Goal: Find specific page/section: Find specific page/section

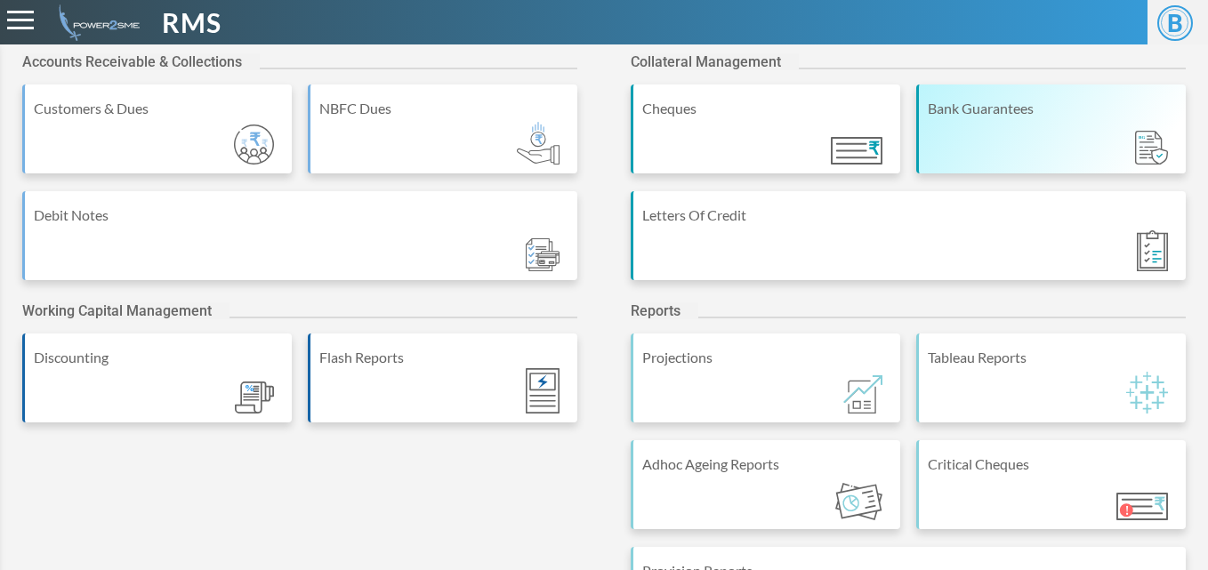
click at [1003, 130] on div "Bank Guarantees" at bounding box center [1051, 129] width 270 height 89
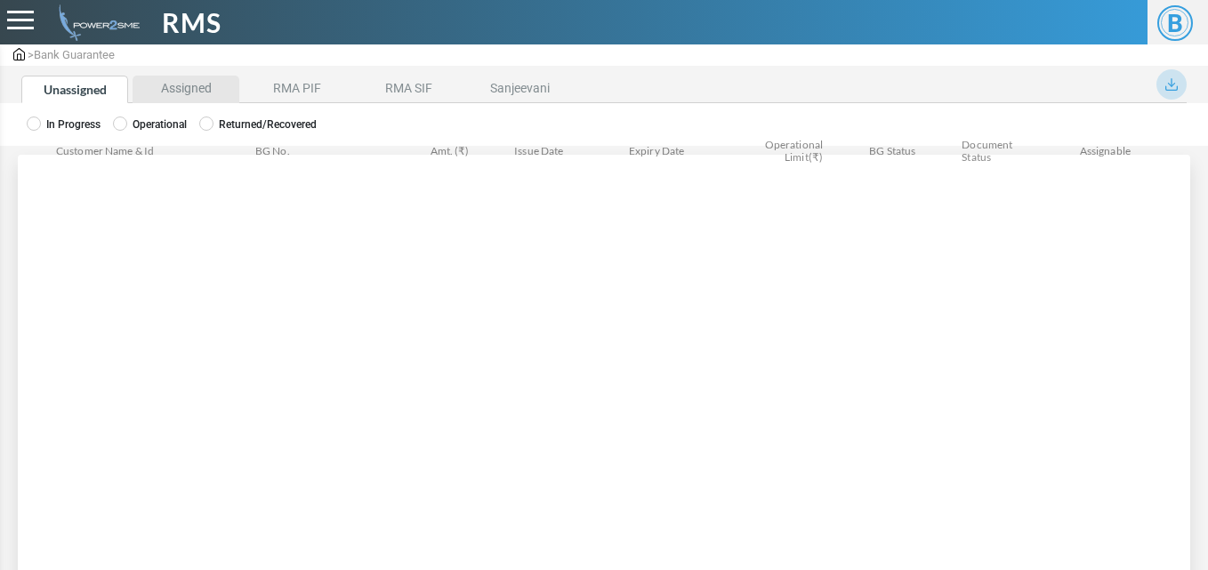
click at [188, 85] on li "Assigned" at bounding box center [186, 90] width 107 height 28
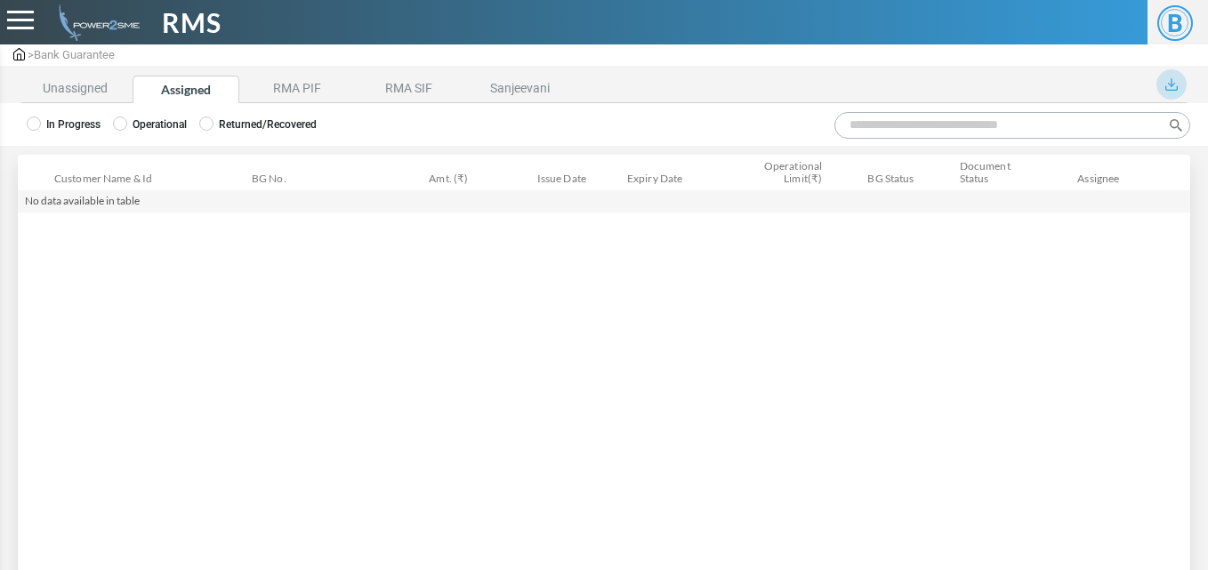
click at [138, 111] on div "In Progress Operational Returned/Recovered" at bounding box center [604, 124] width 1208 height 43
click at [128, 125] on label "Operational" at bounding box center [150, 125] width 74 height 16
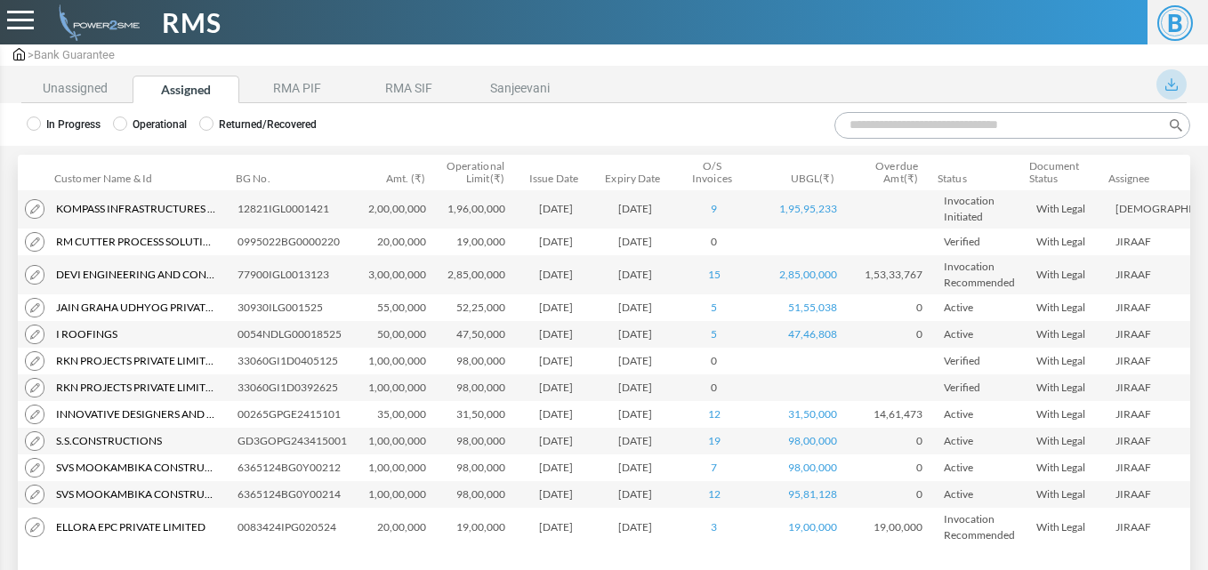
click at [897, 129] on input "Search:" at bounding box center [1012, 125] width 356 height 27
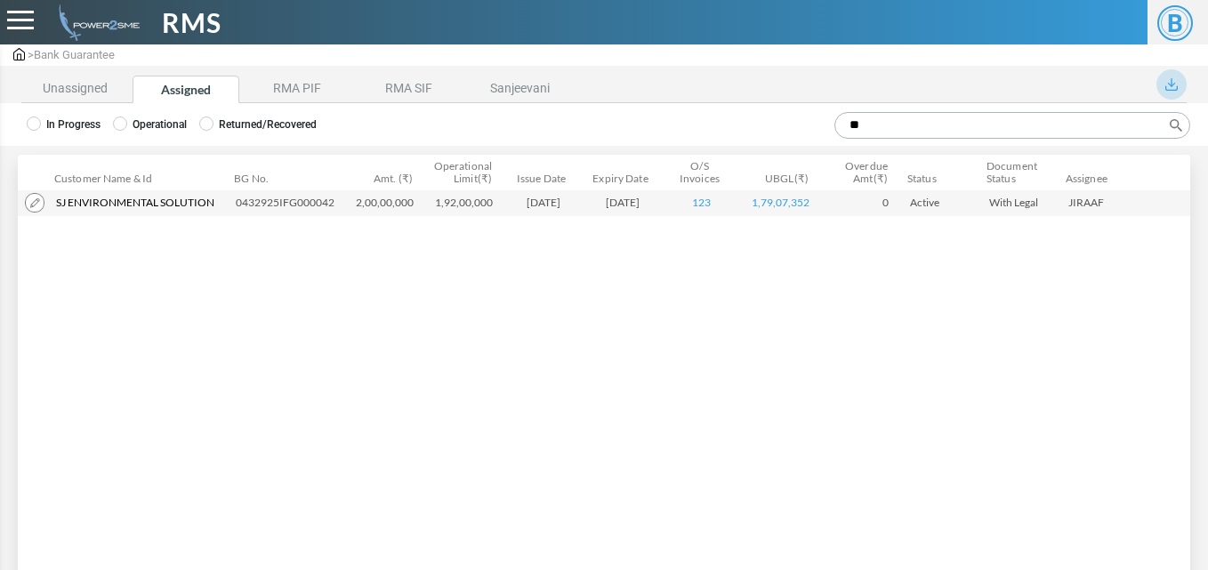
type input "**"
drag, startPoint x: 234, startPoint y: 206, endPoint x: 336, endPoint y: 213, distance: 102.5
click at [336, 213] on td "0432925IFG000042" at bounding box center [289, 202] width 120 height 27
copy td "0432925IFG000042"
click at [35, 199] on img at bounding box center [35, 203] width 20 height 20
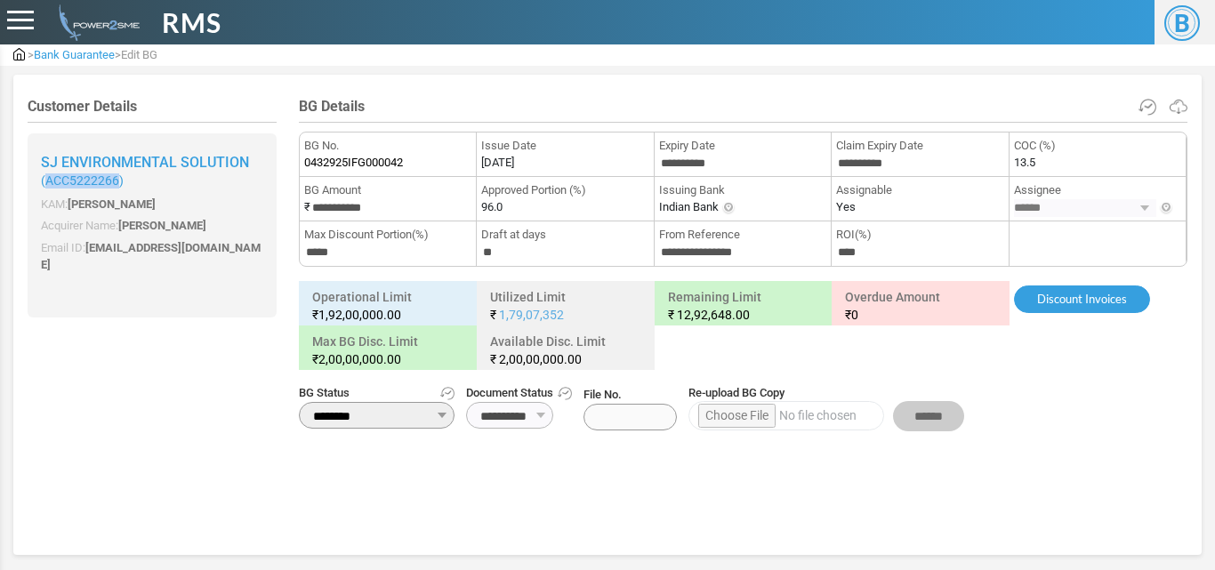
drag, startPoint x: 46, startPoint y: 178, endPoint x: 120, endPoint y: 179, distance: 73.8
click at [120, 179] on small "( ACC5222266 )" at bounding box center [152, 180] width 222 height 15
copy span "ACC5222266"
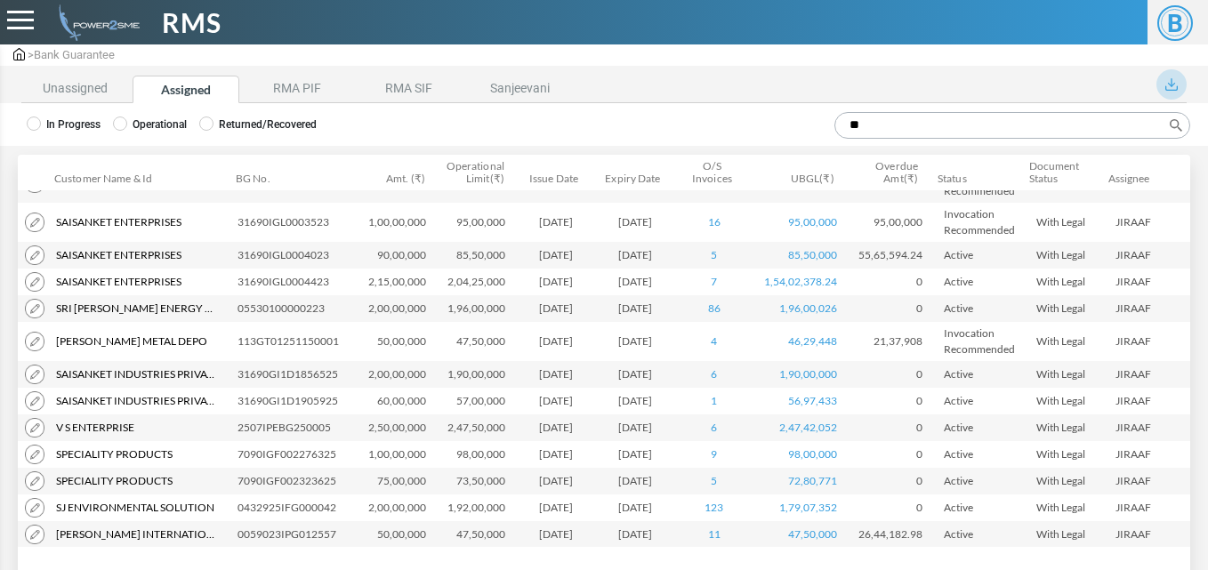
scroll to position [843, 0]
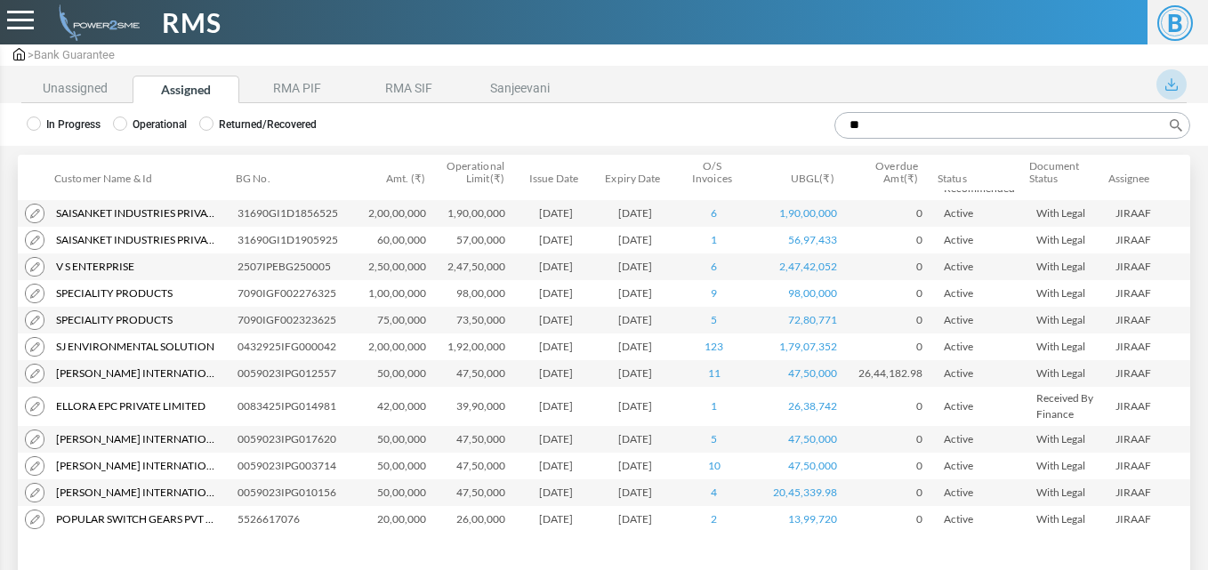
click at [893, 127] on input "**" at bounding box center [1012, 125] width 356 height 27
type input "*"
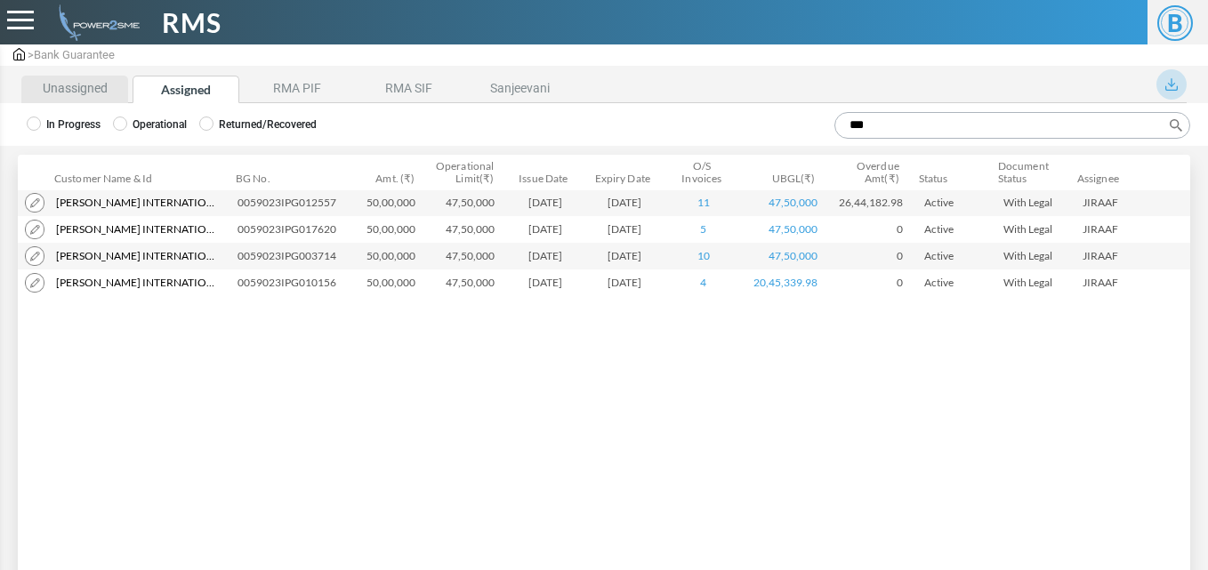
type input "***"
click at [75, 89] on li "Unassigned" at bounding box center [74, 90] width 107 height 28
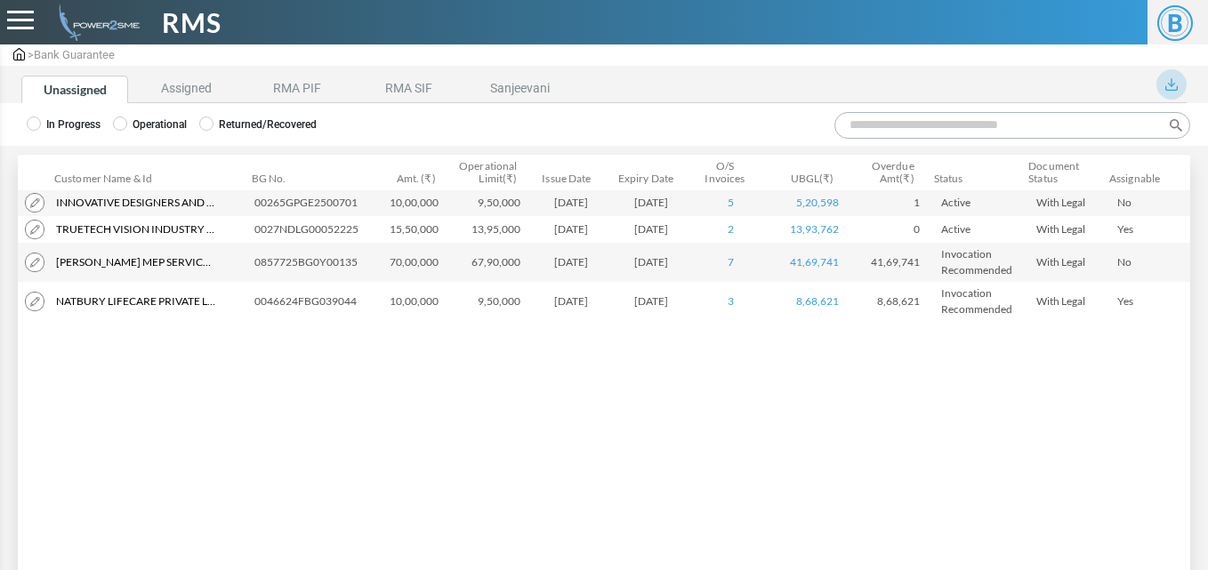
click at [35, 305] on img at bounding box center [35, 302] width 20 height 20
click at [308, 91] on li "RMA PIF" at bounding box center [297, 90] width 107 height 28
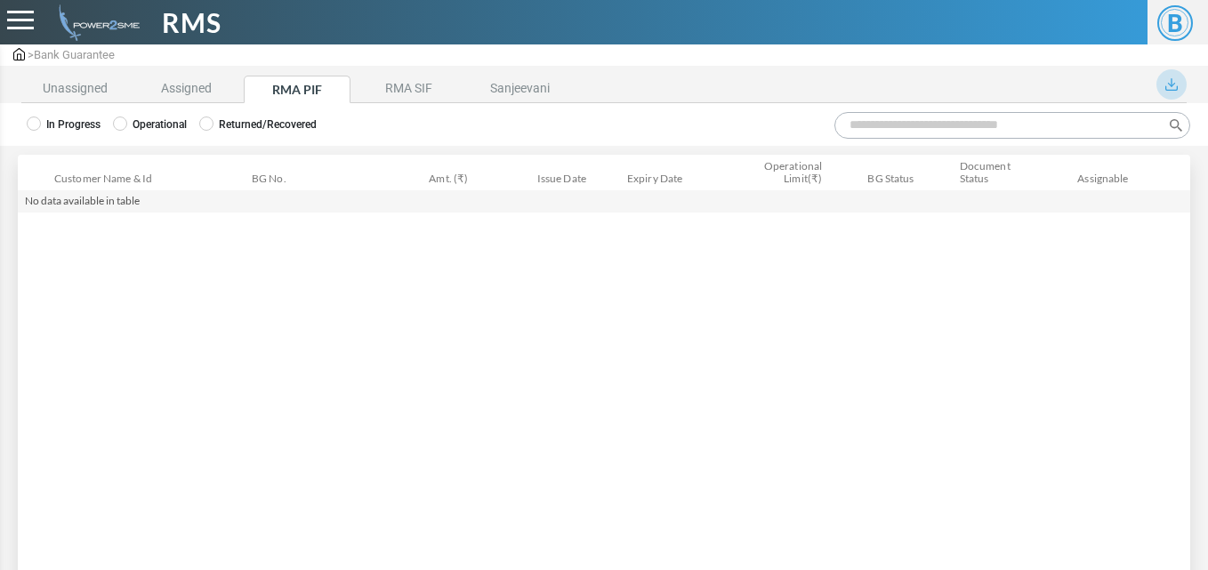
click at [166, 132] on label "Operational" at bounding box center [150, 125] width 74 height 16
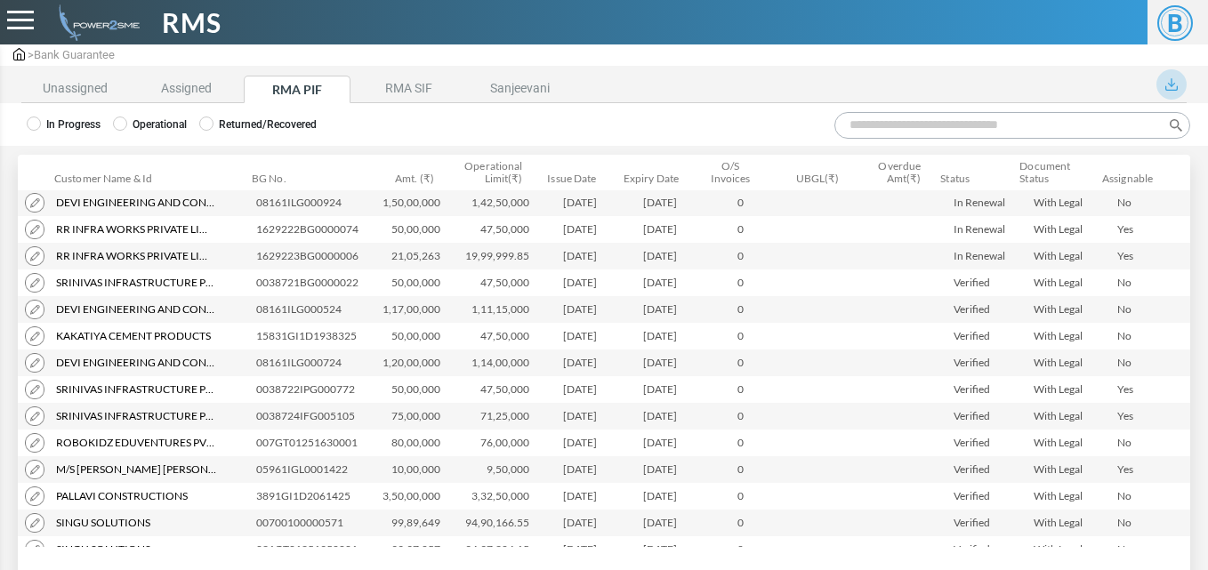
click at [862, 123] on input "Search:" at bounding box center [1012, 125] width 356 height 27
paste input "**********"
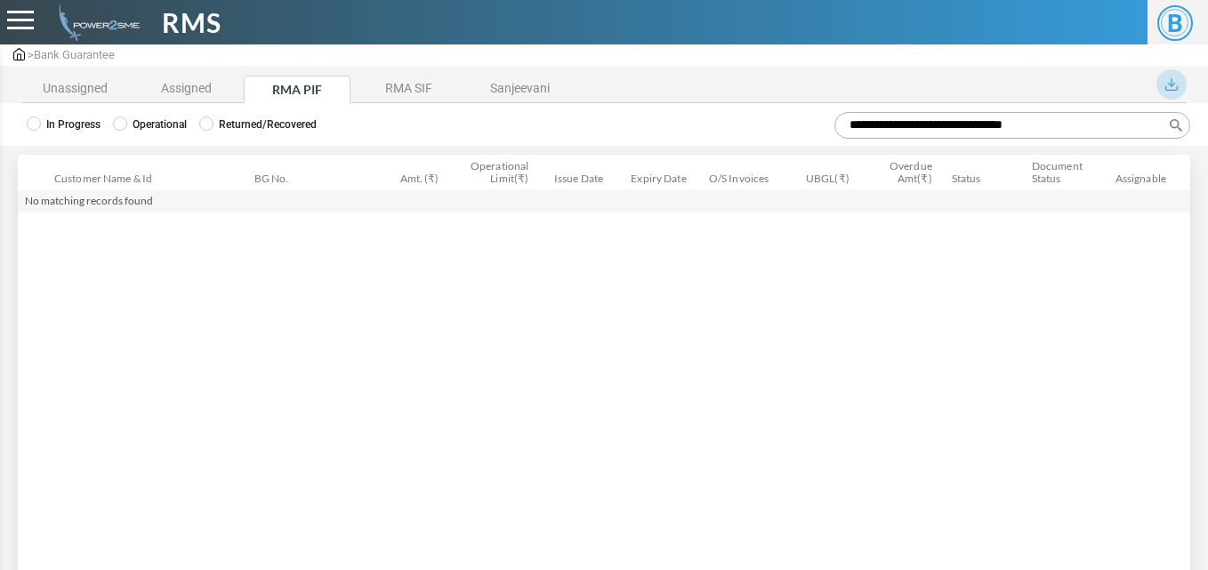
type input "**********"
click at [63, 128] on label "In Progress" at bounding box center [64, 125] width 74 height 16
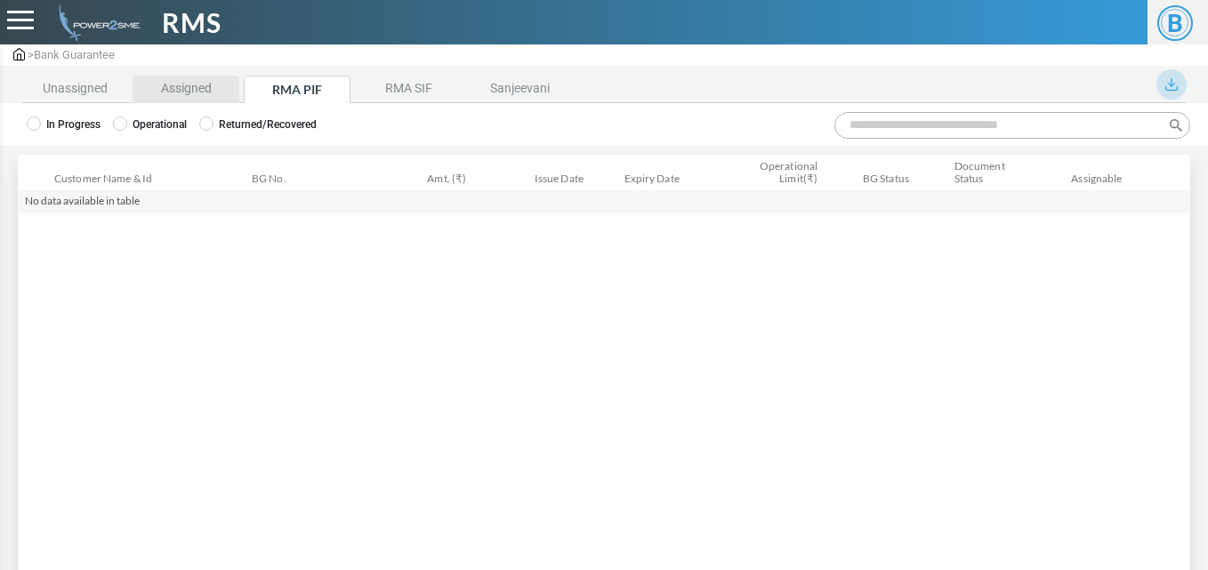
click at [167, 95] on li "Assigned" at bounding box center [186, 90] width 107 height 28
click at [291, 93] on li "RMA PIF" at bounding box center [297, 90] width 107 height 28
click at [164, 128] on label "Operational" at bounding box center [150, 125] width 74 height 16
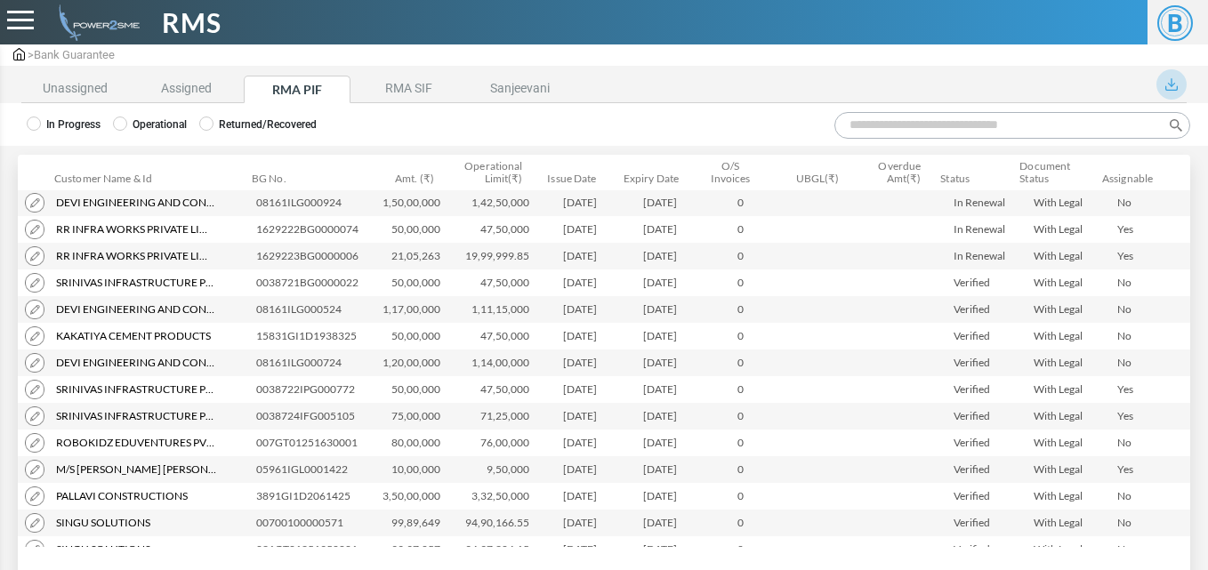
click at [852, 123] on input "Search:" at bounding box center [1012, 125] width 356 height 27
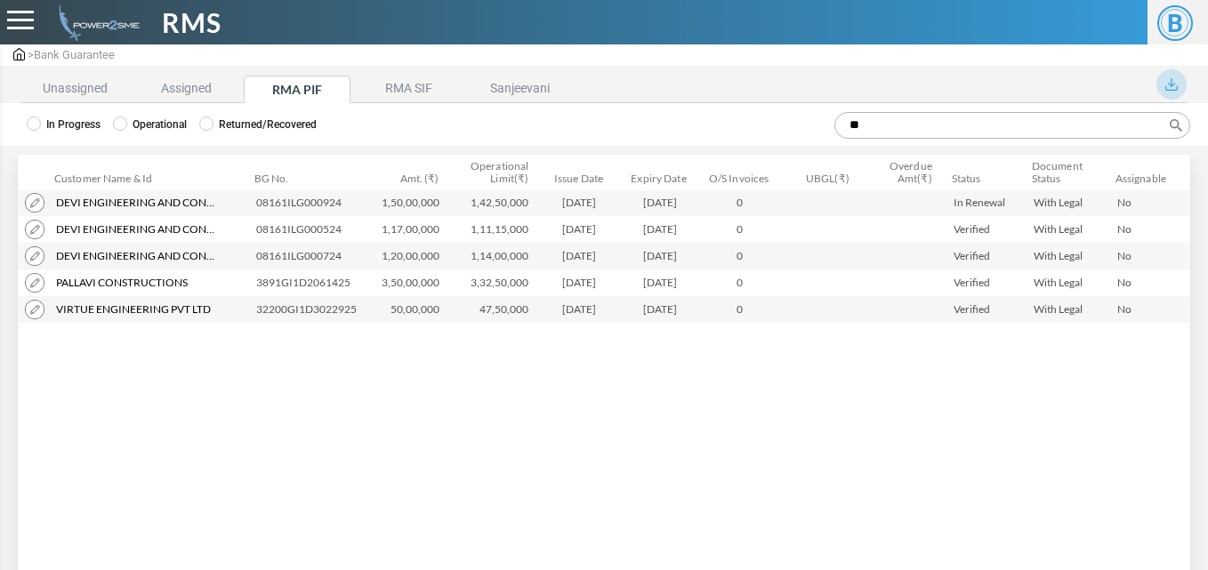
type input "**"
click at [32, 316] on img at bounding box center [35, 310] width 20 height 20
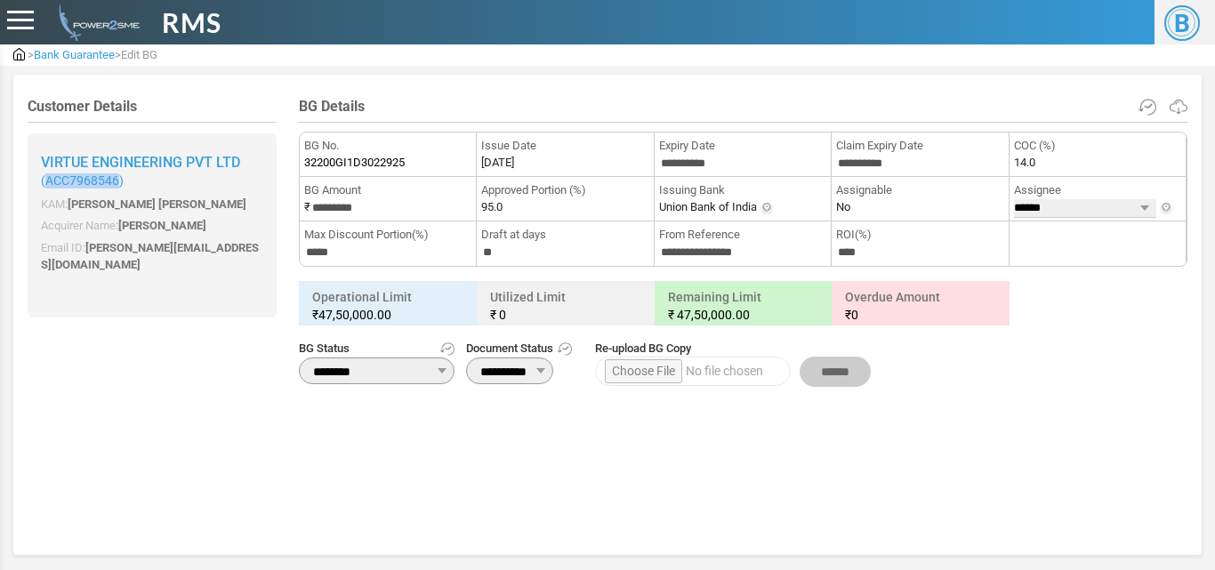
drag, startPoint x: 44, startPoint y: 181, endPoint x: 117, endPoint y: 181, distance: 73.8
click at [117, 181] on small "( ACC7968546 )" at bounding box center [152, 180] width 222 height 15
copy span "ACC7968546"
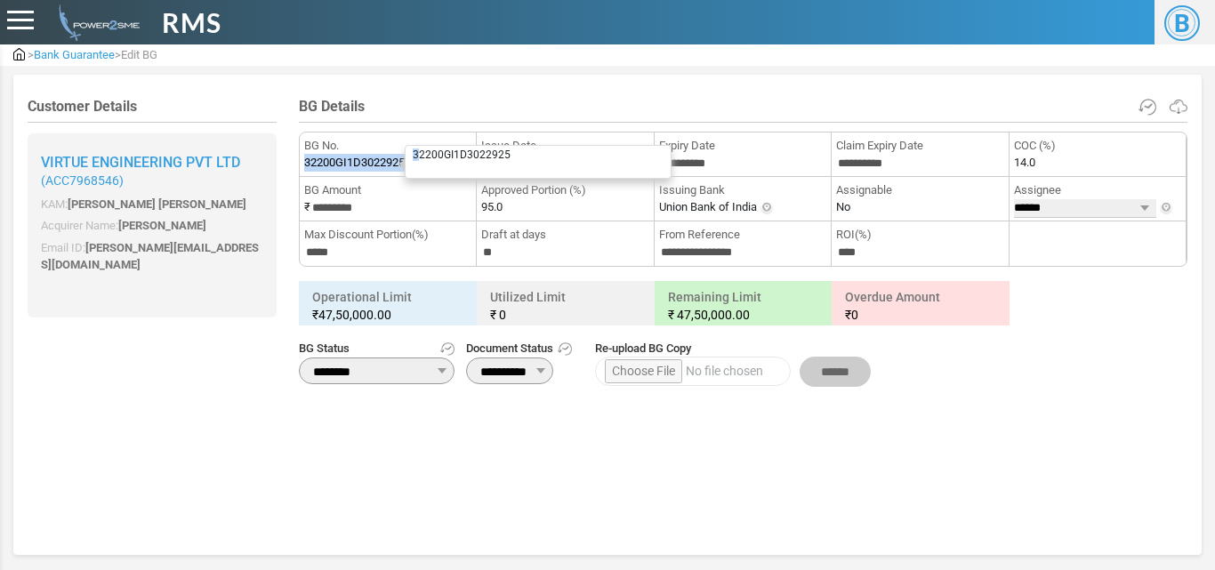
drag, startPoint x: 305, startPoint y: 161, endPoint x: 420, endPoint y: 171, distance: 115.2
click at [405, 171] on label "32200GI1D3022925 32200GI1D3022925" at bounding box center [354, 163] width 101 height 18
copy label "32200GI1D3022925 3"
